Goal: Task Accomplishment & Management: Manage account settings

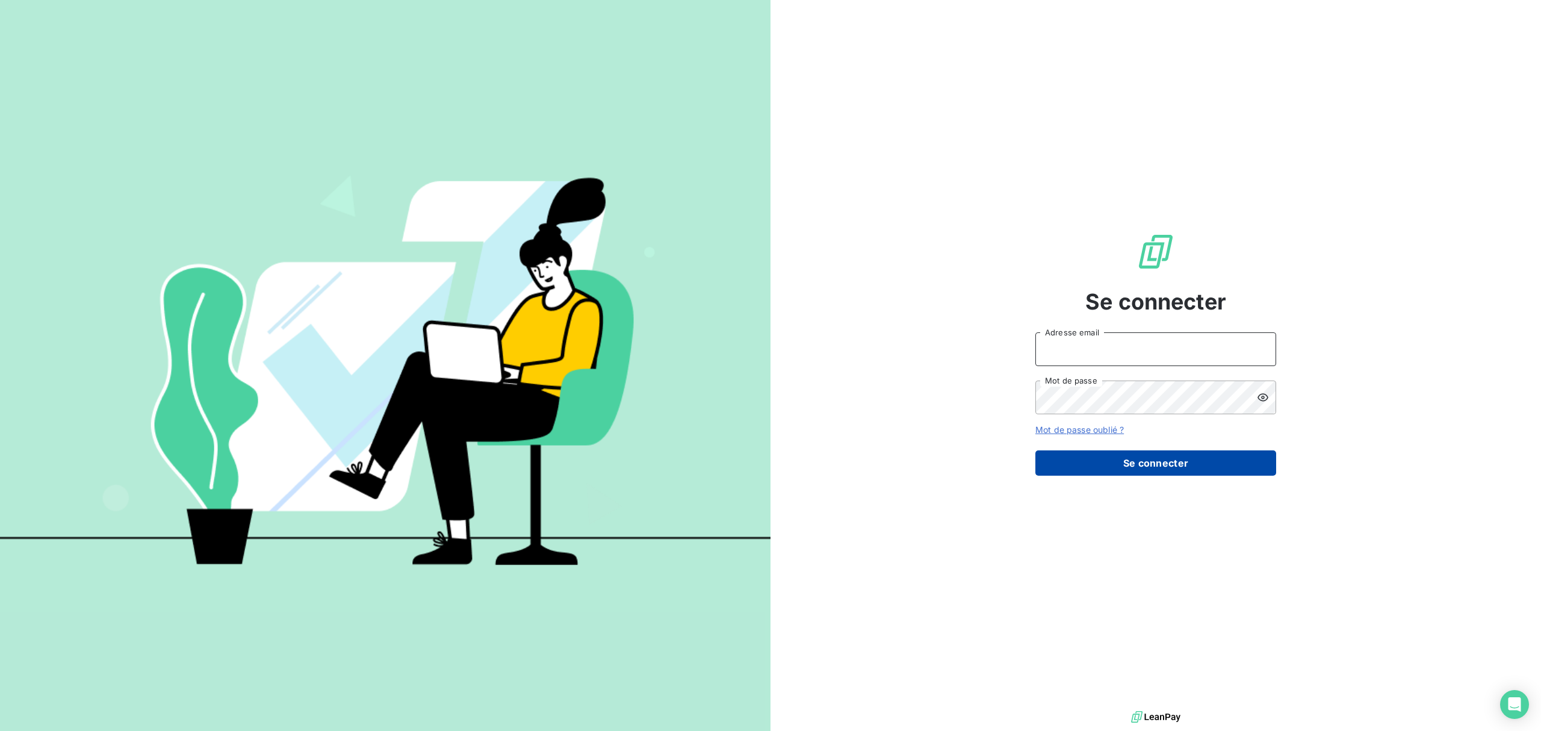
type input "[EMAIL_ADDRESS][DOMAIN_NAME]"
click at [1189, 468] on button "Se connecter" at bounding box center [1155, 462] width 241 height 25
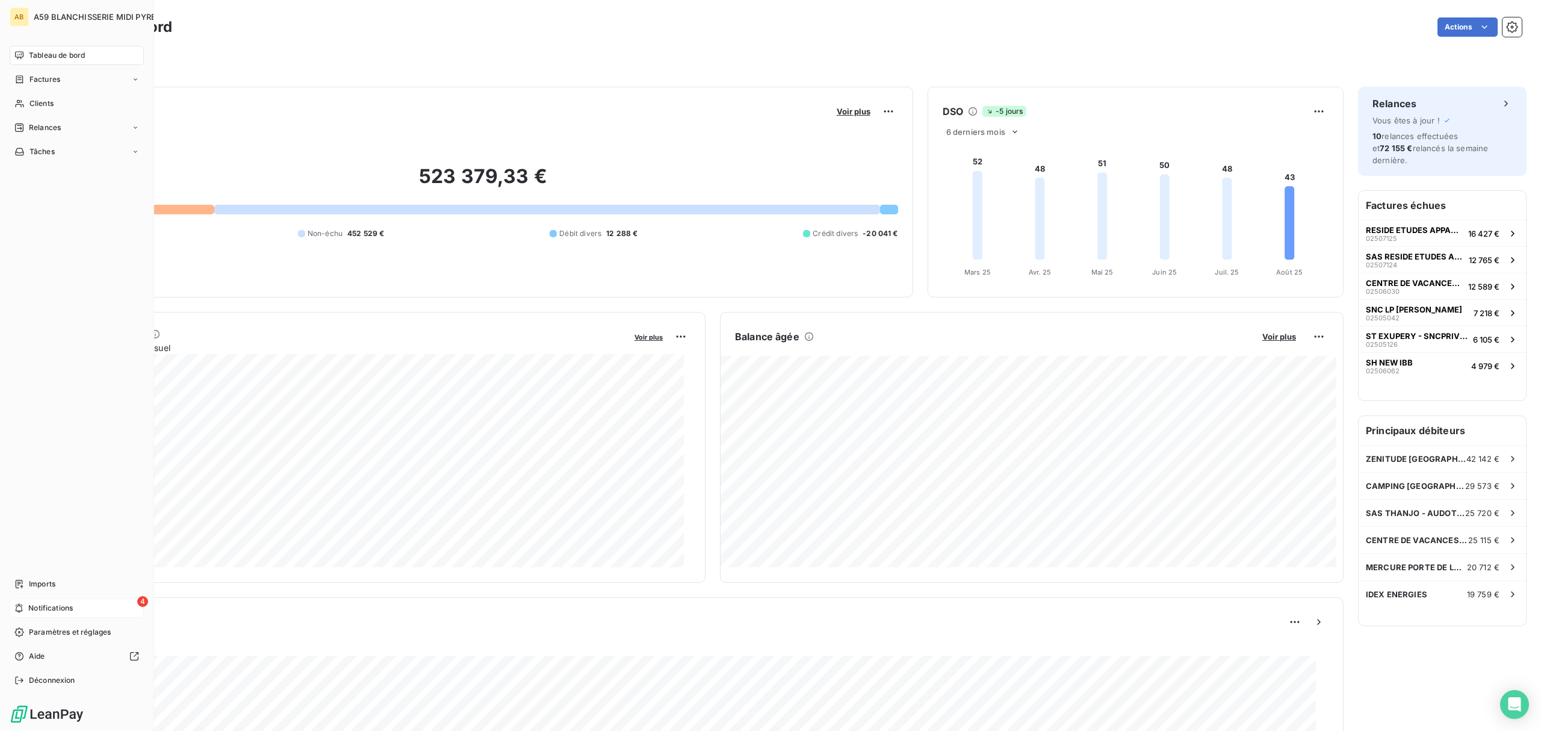
click at [69, 605] on span "Notifications" at bounding box center [50, 607] width 45 height 11
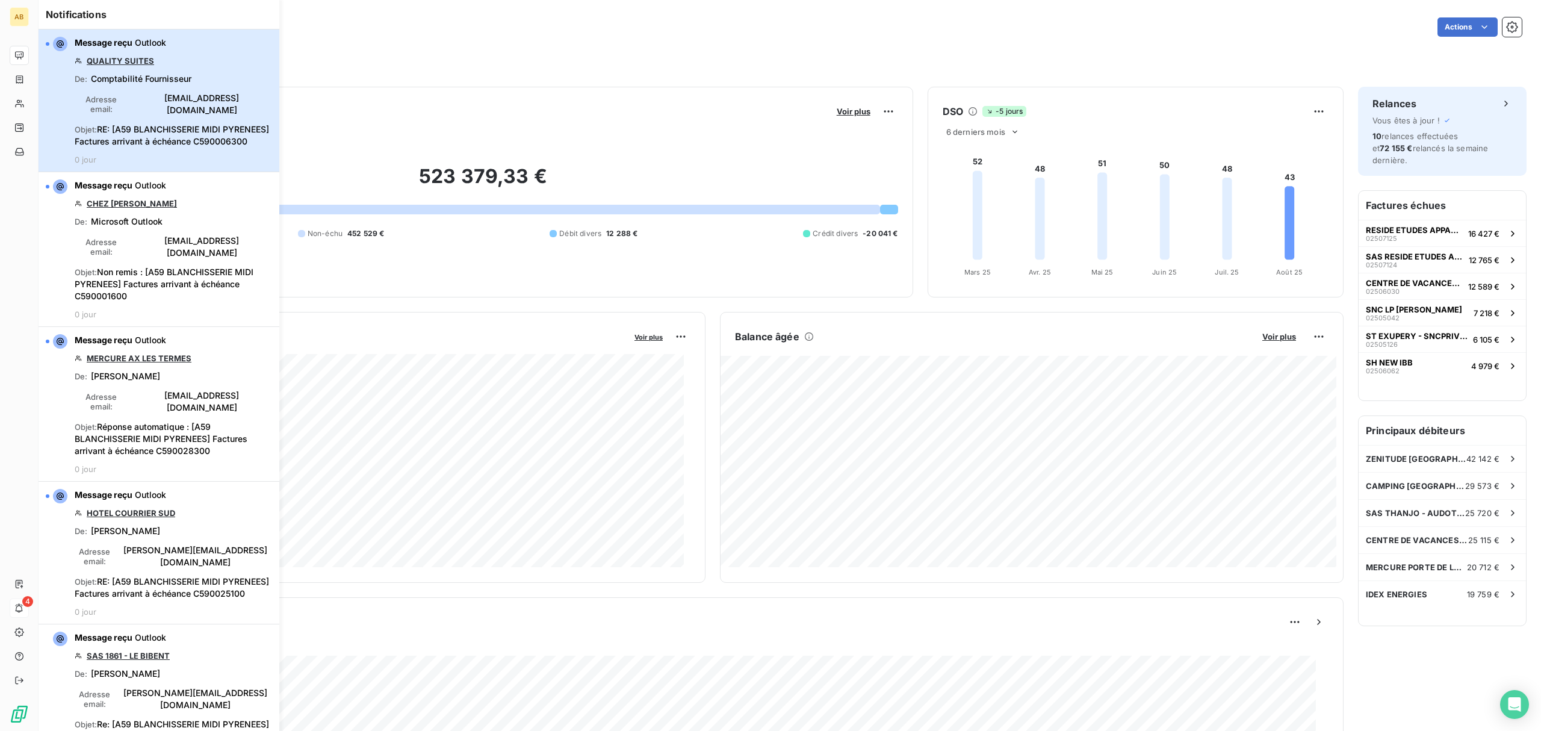
click at [181, 126] on span "RE: [A59 BLANCHISSERIE MIDI PYRENEES] Factures arrivant à échéance C590006300" at bounding box center [172, 135] width 194 height 22
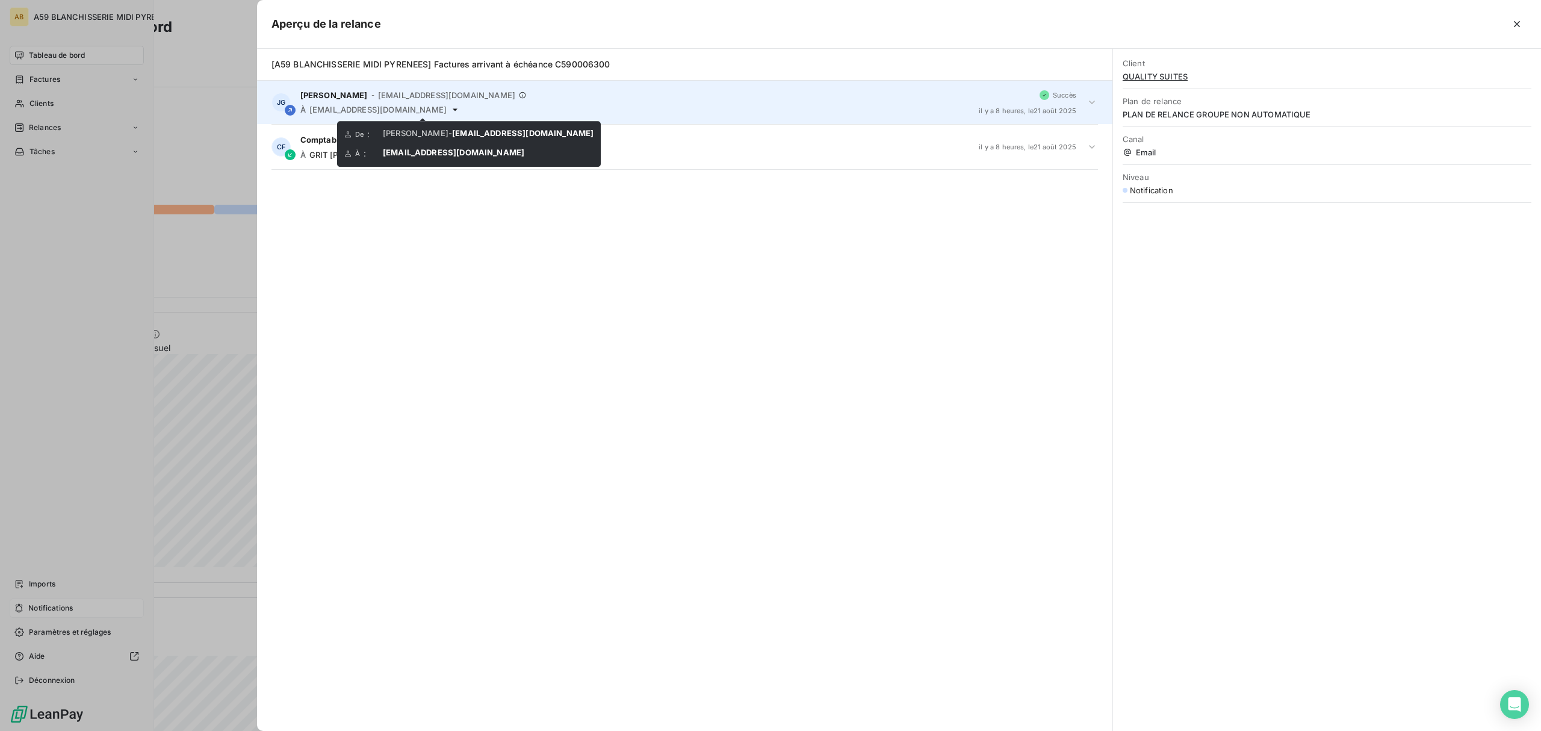
click at [450, 105] on icon at bounding box center [455, 110] width 10 height 10
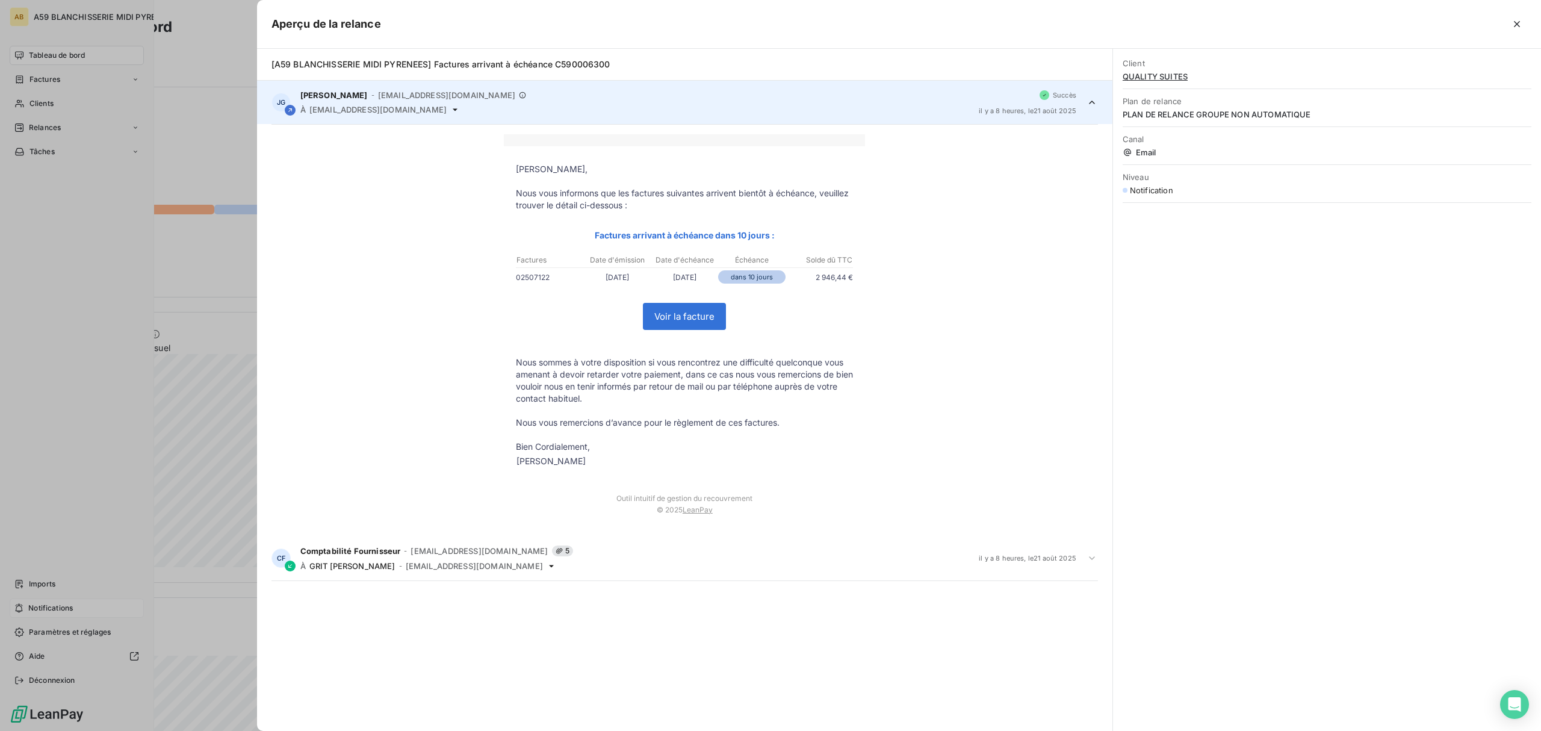
click at [450, 105] on icon at bounding box center [455, 110] width 10 height 10
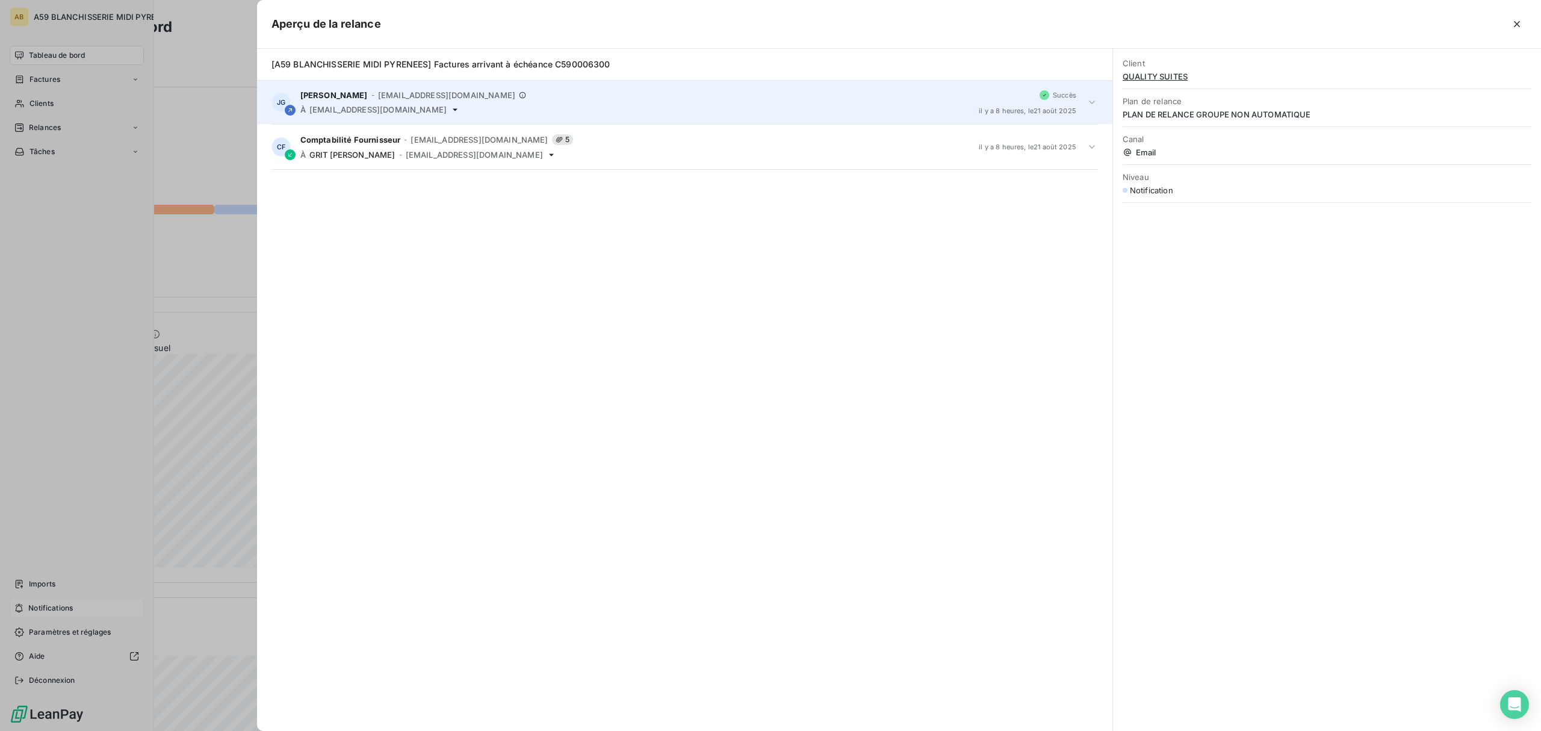
click at [450, 105] on icon at bounding box center [455, 110] width 10 height 10
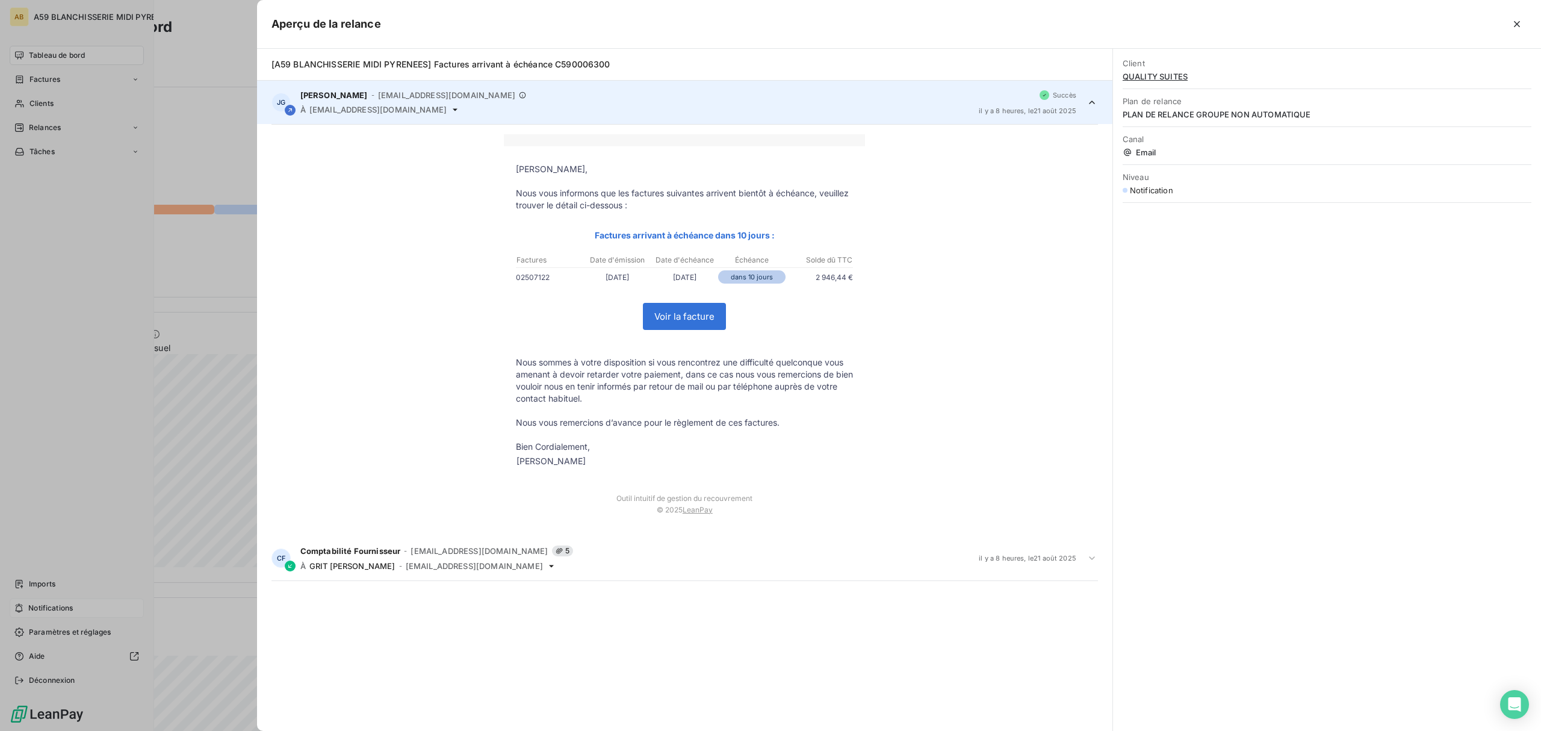
click at [682, 325] on link "Voir la facture" at bounding box center [684, 316] width 82 height 26
